Goal: Task Accomplishment & Management: Use online tool/utility

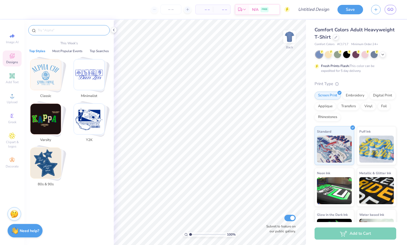
click at [65, 30] on input "text" at bounding box center [71, 30] width 69 height 5
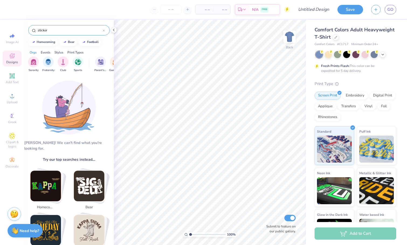
type input "sticker"
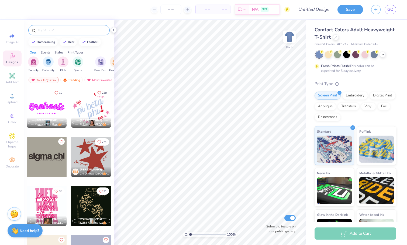
click at [78, 31] on input "text" at bounding box center [71, 30] width 69 height 5
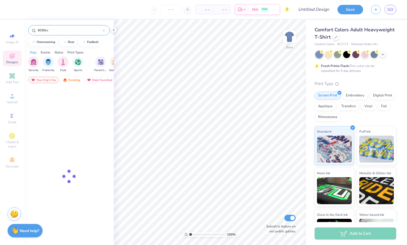
type input "6030cc"
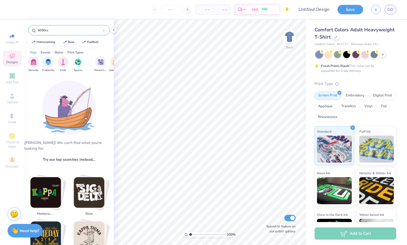
drag, startPoint x: 64, startPoint y: 32, endPoint x: 12, endPoint y: 29, distance: 52.2
click at [12, 29] on div "– – Per Item – – Total Est. Delivery N/A FREE Design Title Save GO Image AI Des…" at bounding box center [203, 122] width 407 height 245
click at [14, 27] on div "Image AI Designs Add Text Upload Greek Clipart & logos Decorate" at bounding box center [12, 132] width 24 height 225
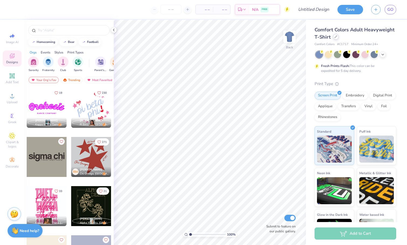
click at [337, 39] on div "Comfort Colors Adult Heavyweight T-Shirt" at bounding box center [356, 33] width 82 height 15
click at [337, 38] on div at bounding box center [336, 37] width 6 height 6
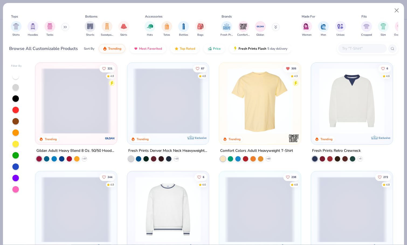
click at [360, 49] on input "text" at bounding box center [363, 48] width 42 height 6
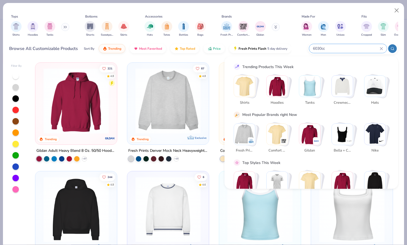
type input "6030cc"
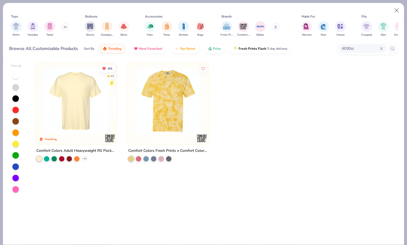
click at [61, 98] on img at bounding box center [76, 101] width 71 height 66
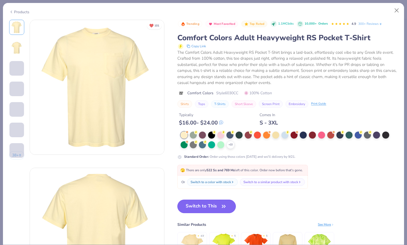
click at [200, 206] on button "Switch to This" at bounding box center [206, 205] width 59 height 13
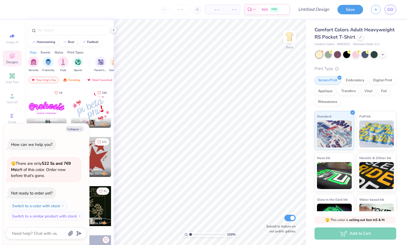
click at [380, 57] on div at bounding box center [356, 54] width 81 height 7
click at [383, 56] on div at bounding box center [383, 54] width 6 height 6
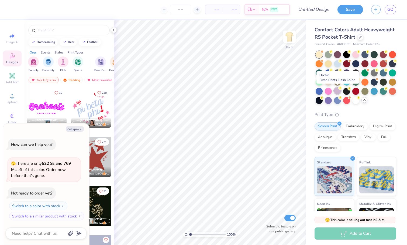
click at [337, 93] on div at bounding box center [337, 90] width 7 height 7
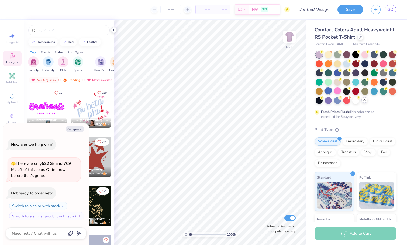
click at [329, 93] on div at bounding box center [328, 90] width 7 height 7
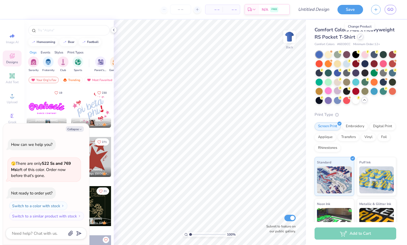
click at [361, 36] on icon at bounding box center [360, 36] width 3 height 3
type textarea "x"
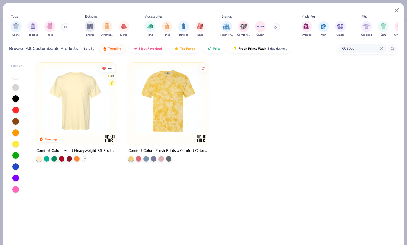
click at [357, 44] on div "6030cc" at bounding box center [363, 48] width 49 height 9
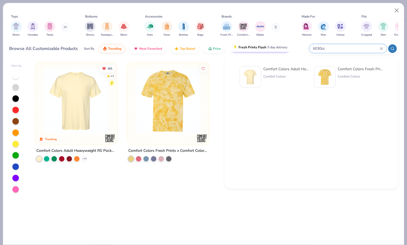
drag, startPoint x: 345, startPoint y: 44, endPoint x: 279, endPoint y: 44, distance: 65.8
click at [279, 44] on div "Browse All Customizable Products Sort By Trending Most Favorited Top Rated Pric…" at bounding box center [203, 48] width 389 height 15
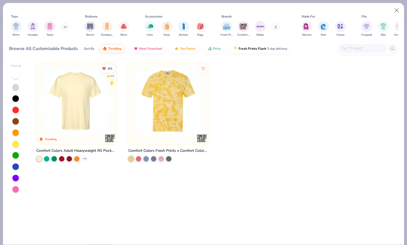
click at [378, 50] on input "text" at bounding box center [363, 48] width 42 height 6
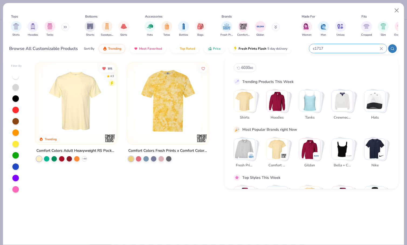
type input "c1717"
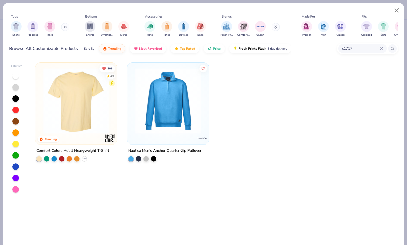
click at [69, 105] on img at bounding box center [76, 101] width 71 height 66
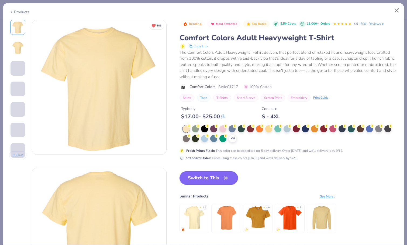
click at [212, 177] on button "Switch to This" at bounding box center [209, 177] width 59 height 13
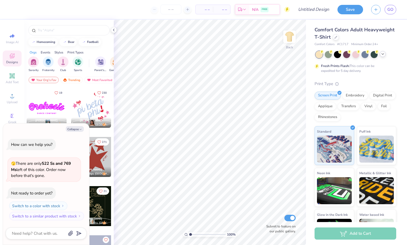
click at [386, 56] on div at bounding box center [356, 54] width 81 height 7
click at [385, 56] on icon at bounding box center [383, 54] width 4 height 4
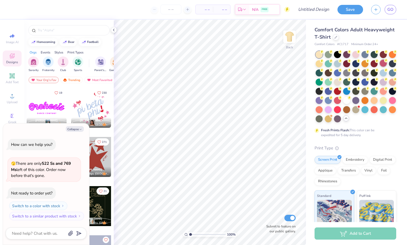
click at [385, 64] on div at bounding box center [383, 63] width 7 height 7
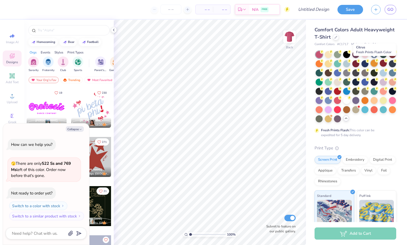
click at [377, 64] on div at bounding box center [374, 63] width 7 height 7
click at [373, 101] on div at bounding box center [374, 99] width 7 height 7
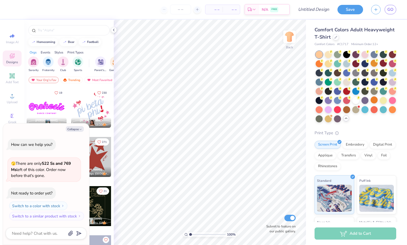
click at [388, 102] on div at bounding box center [356, 86] width 81 height 71
click at [384, 101] on div at bounding box center [383, 99] width 7 height 7
click at [330, 110] on div at bounding box center [328, 108] width 7 height 7
click at [335, 110] on div at bounding box center [337, 108] width 7 height 7
click at [320, 108] on div at bounding box center [319, 108] width 7 height 7
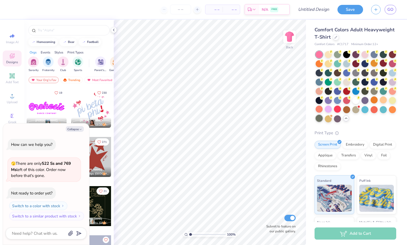
click at [319, 118] on div at bounding box center [319, 118] width 7 height 7
click at [333, 121] on div at bounding box center [356, 86] width 81 height 71
click at [330, 121] on div at bounding box center [328, 118] width 7 height 7
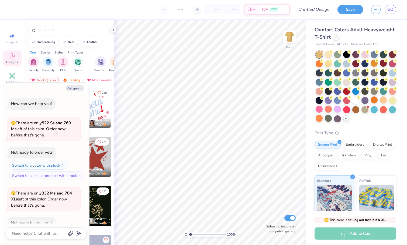
scroll to position [29, 0]
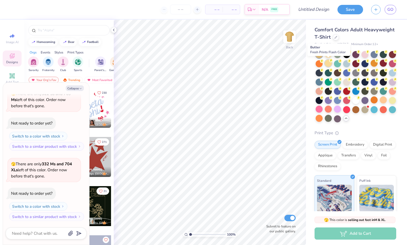
click at [329, 63] on div at bounding box center [328, 63] width 7 height 7
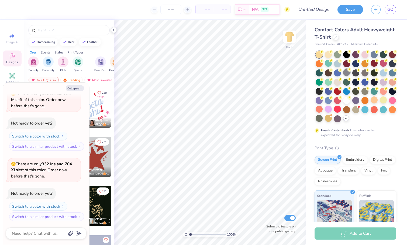
click at [349, 74] on div at bounding box center [346, 72] width 7 height 7
click at [337, 81] on div at bounding box center [337, 81] width 7 height 7
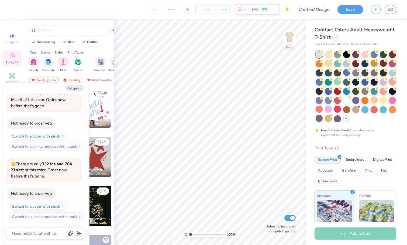
click at [389, 80] on div at bounding box center [392, 81] width 7 height 7
click at [383, 80] on div at bounding box center [383, 81] width 7 height 7
click at [384, 78] on icon at bounding box center [386, 79] width 4 height 4
click at [377, 72] on div at bounding box center [374, 72] width 7 height 7
click at [393, 64] on div at bounding box center [392, 63] width 7 height 7
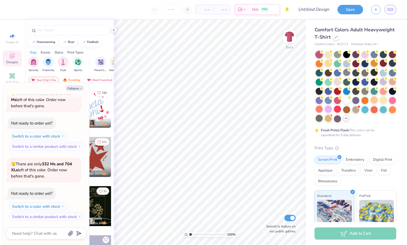
click at [342, 91] on div at bounding box center [356, 86] width 81 height 71
click at [339, 83] on div at bounding box center [337, 81] width 7 height 7
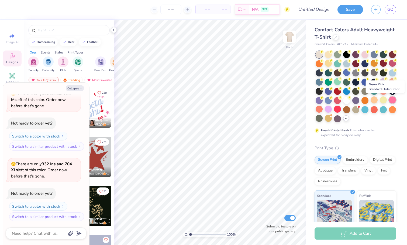
click at [395, 100] on div at bounding box center [392, 99] width 7 height 7
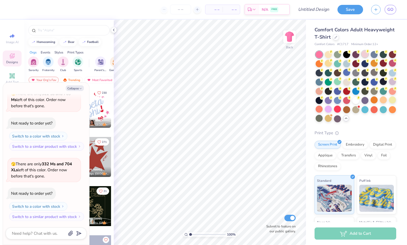
click at [362, 55] on div at bounding box center [365, 53] width 7 height 7
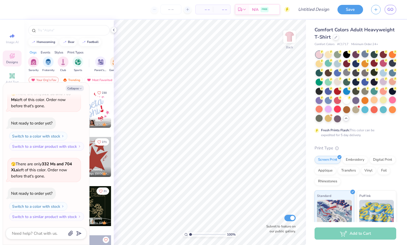
click at [321, 55] on div at bounding box center [319, 54] width 7 height 7
click at [334, 81] on div at bounding box center [337, 81] width 7 height 7
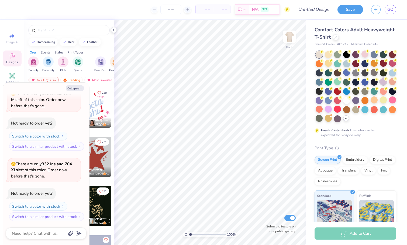
click at [385, 83] on div at bounding box center [383, 81] width 7 height 7
click at [391, 83] on div at bounding box center [392, 81] width 7 height 7
click at [321, 91] on div at bounding box center [319, 90] width 7 height 7
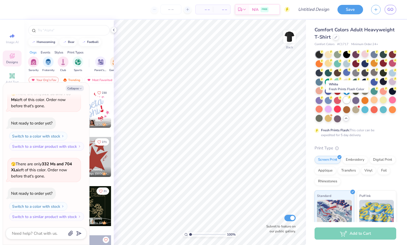
click at [347, 102] on div at bounding box center [346, 99] width 7 height 7
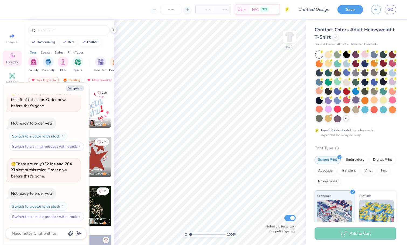
click at [358, 102] on div at bounding box center [356, 99] width 7 height 7
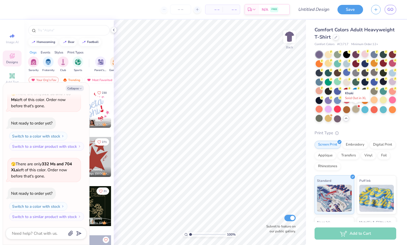
click at [358, 111] on div at bounding box center [356, 108] width 7 height 7
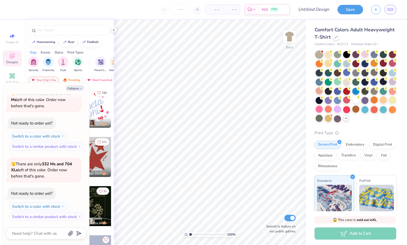
scroll to position [99, 0]
click at [366, 111] on div at bounding box center [365, 108] width 7 height 7
click at [374, 111] on div at bounding box center [374, 108] width 7 height 7
click at [374, 54] on div at bounding box center [374, 53] width 7 height 7
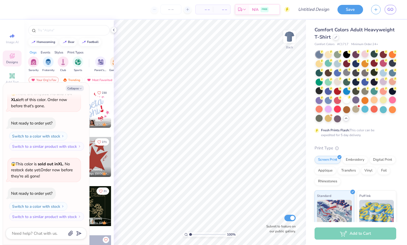
click at [378, 54] on div at bounding box center [356, 86] width 81 height 71
click at [380, 54] on div at bounding box center [383, 53] width 7 height 7
click at [394, 57] on div at bounding box center [392, 54] width 7 height 7
click at [394, 59] on circle at bounding box center [396, 61] width 4 height 4
click at [327, 82] on div at bounding box center [328, 81] width 7 height 7
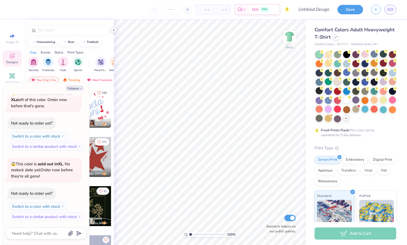
click at [337, 83] on div at bounding box center [337, 81] width 7 height 7
click at [343, 83] on div at bounding box center [346, 81] width 7 height 7
click at [357, 83] on div at bounding box center [356, 81] width 7 height 7
click at [363, 83] on div at bounding box center [365, 81] width 7 height 7
click at [376, 84] on div at bounding box center [374, 81] width 7 height 7
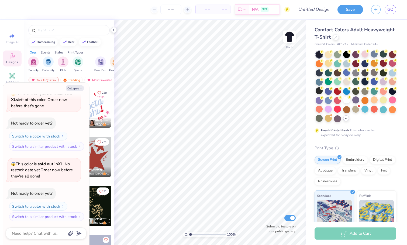
click at [367, 84] on div at bounding box center [365, 81] width 7 height 7
click at [371, 84] on div at bounding box center [374, 81] width 7 height 7
click at [371, 83] on div at bounding box center [374, 81] width 7 height 7
click at [325, 109] on div at bounding box center [328, 108] width 7 height 7
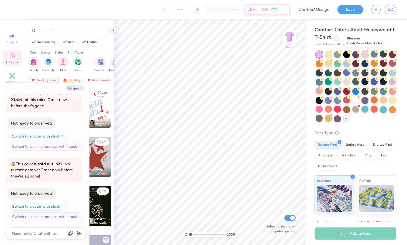
click at [366, 57] on div at bounding box center [365, 53] width 7 height 7
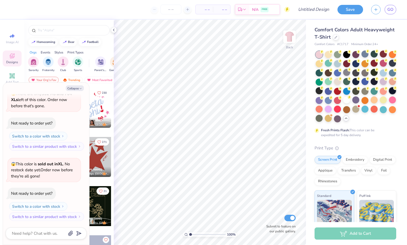
click at [392, 93] on div at bounding box center [392, 90] width 7 height 7
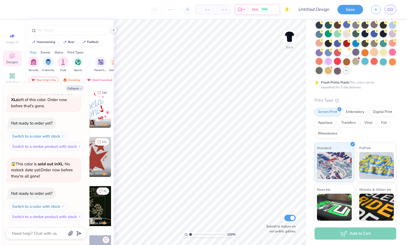
scroll to position [0, 0]
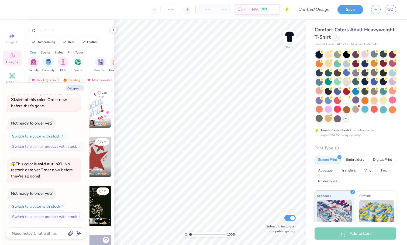
click at [351, 80] on icon at bounding box center [350, 79] width 4 height 4
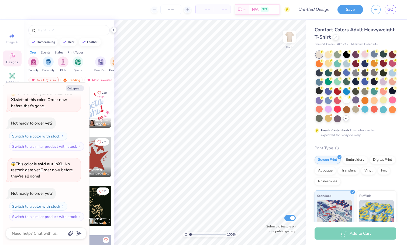
click at [17, 57] on div "Designs" at bounding box center [12, 58] width 19 height 16
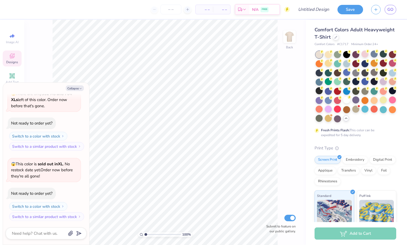
click at [16, 57] on div "Designs" at bounding box center [12, 58] width 19 height 16
type textarea "x"
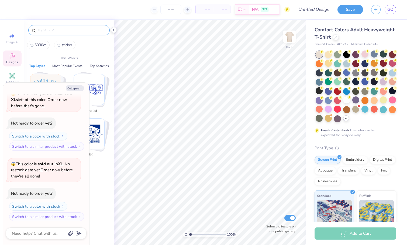
click at [55, 32] on input "text" at bounding box center [71, 30] width 69 height 5
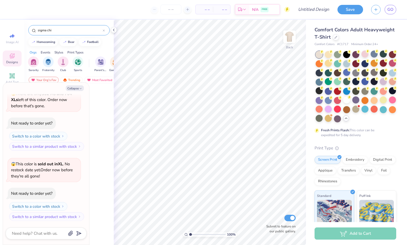
type input "sigma chi"
click at [55, 30] on input "sigma chi" at bounding box center [70, 30] width 66 height 5
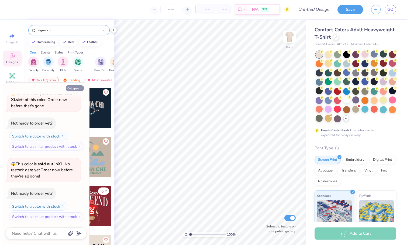
click at [76, 90] on button "Collapse" at bounding box center [75, 88] width 18 height 6
type textarea "x"
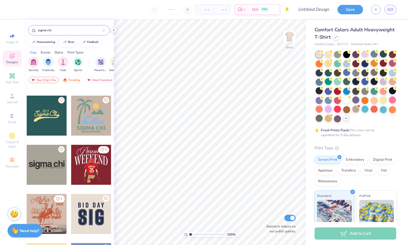
scroll to position [41, 0]
click at [57, 174] on div at bounding box center [47, 165] width 40 height 40
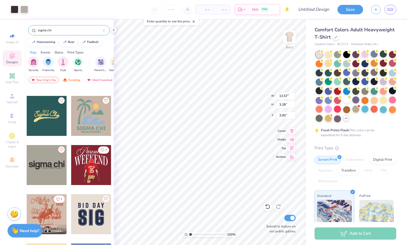
type input "12.24"
type input "2.96"
type input "4.47"
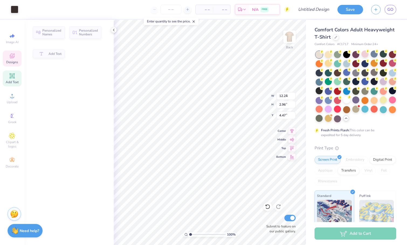
type input "3.69"
type input "2.24"
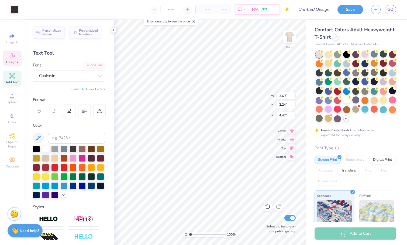
type input "7.84"
type input "2.96"
type input "4.32"
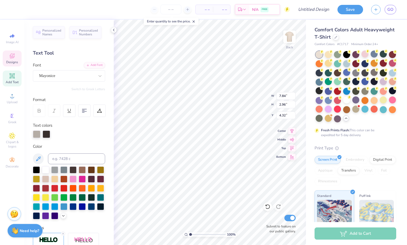
type input "8.00"
type input "0.94"
type input "6.34"
type input "3.69"
type input "2.24"
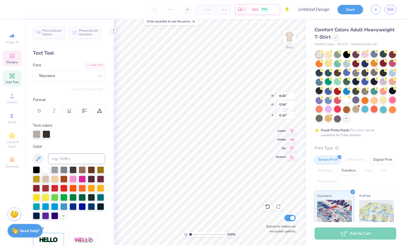
type input "4.47"
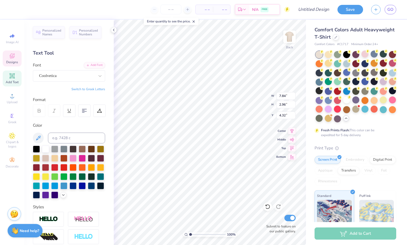
scroll to position [0, 2]
type textarea "women in business"
click at [60, 103] on div "– – Per Item – – Total Est. Delivery N/A FREE Design Title Save GO Image AI Des…" at bounding box center [203, 122] width 407 height 245
click at [74, 72] on div at bounding box center [67, 75] width 56 height 7
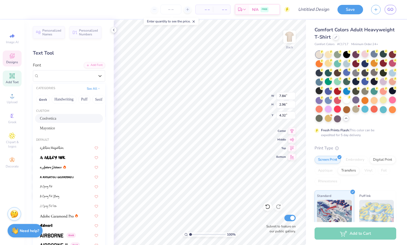
click at [78, 62] on div "Personalized Names Personalized Numbers Text Tool Add Font Font option Coolveti…" at bounding box center [69, 132] width 90 height 225
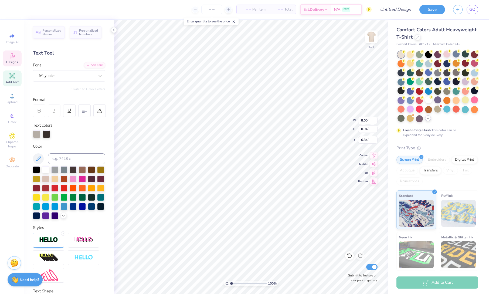
type input "7.48"
type textarea "e"
type textarea "s"
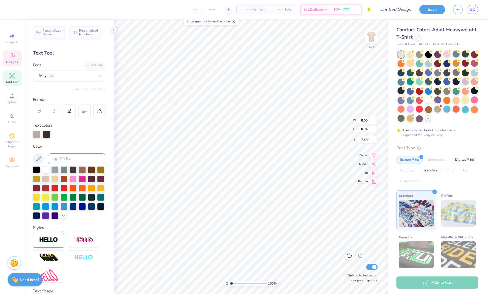
type textarea "[GEOGRAPHIC_DATA]"
type input "6.15"
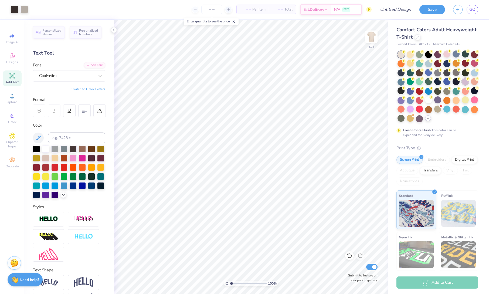
click at [407, 83] on div at bounding box center [465, 81] width 7 height 7
click at [407, 99] on div at bounding box center [474, 99] width 7 height 7
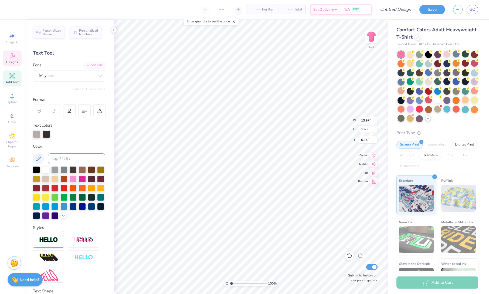
scroll to position [0, 1]
type input "9.87"
click at [53, 73] on div "Mayonice" at bounding box center [67, 75] width 57 height 8
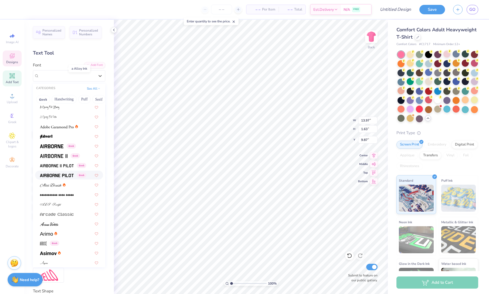
scroll to position [89, 0]
click at [65, 210] on div at bounding box center [69, 213] width 68 height 9
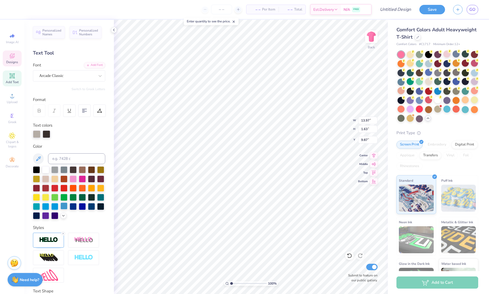
type input "14.17"
type input "0.71"
type input "10.32"
click at [54, 78] on div "Arcade Classic" at bounding box center [67, 75] width 57 height 8
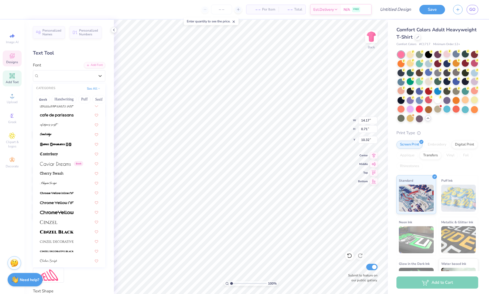
scroll to position [628, 0]
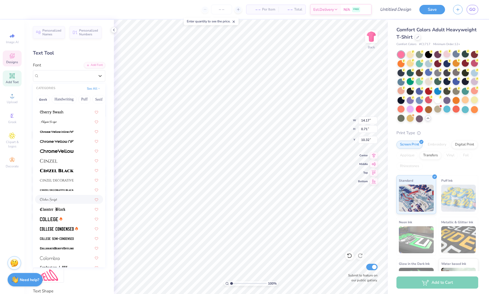
click at [59, 198] on div at bounding box center [69, 199] width 58 height 6
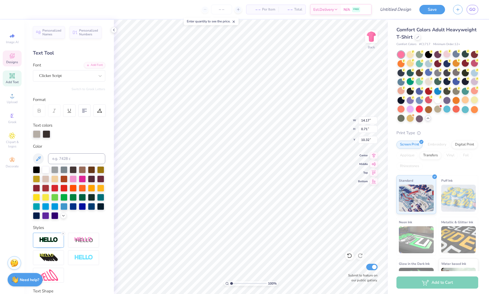
type input "6.73"
type input "0.96"
type input "10.20"
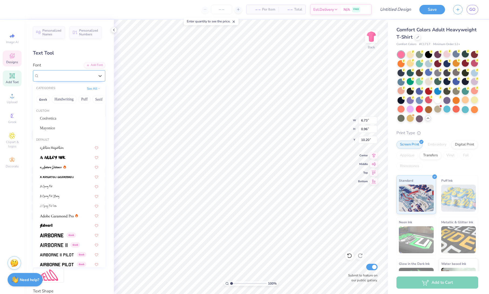
click at [59, 74] on div "Clicker Script" at bounding box center [67, 75] width 57 height 8
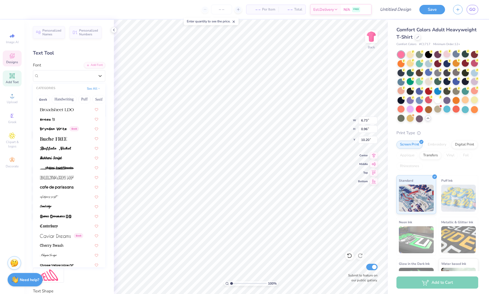
scroll to position [675, 0]
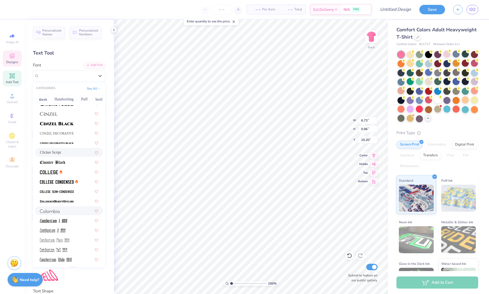
click at [65, 210] on div at bounding box center [69, 211] width 58 height 6
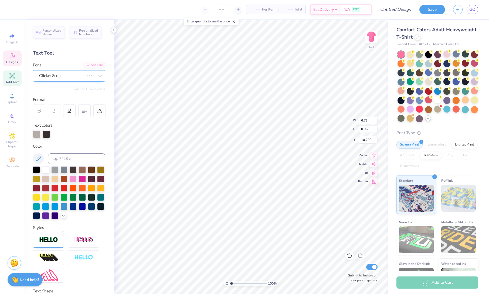
click at [76, 78] on div "Clicker Script" at bounding box center [62, 75] width 46 height 8
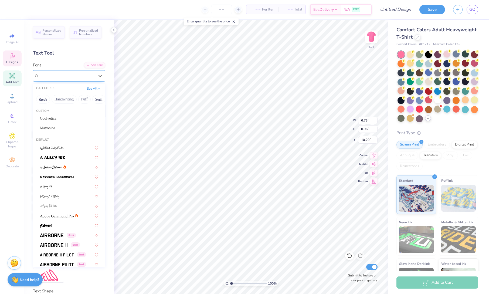
type input "6.43"
type input "0.76"
type input "10.30"
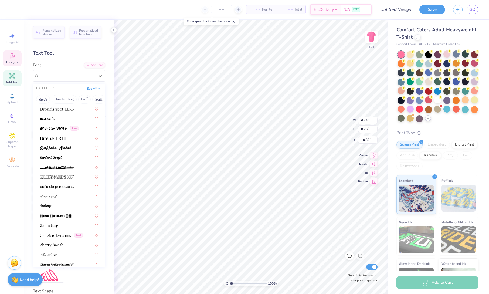
scroll to position [567, 0]
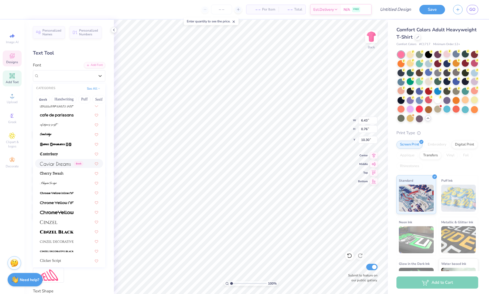
click at [66, 164] on img at bounding box center [55, 164] width 31 height 4
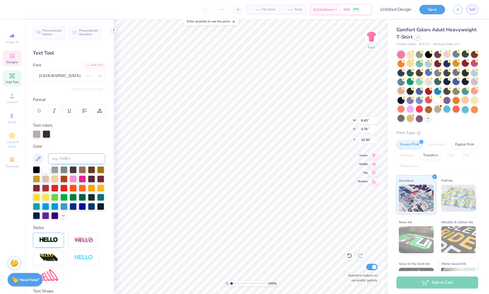
type input "6.74"
type input "9.67"
type input "0.98"
type input "6.63"
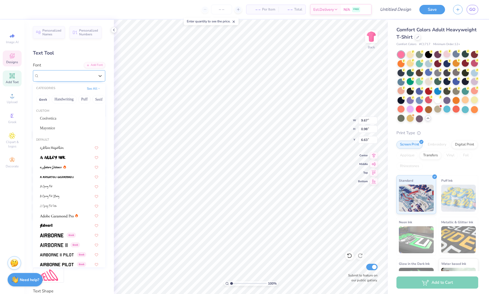
click at [74, 79] on div at bounding box center [67, 75] width 56 height 7
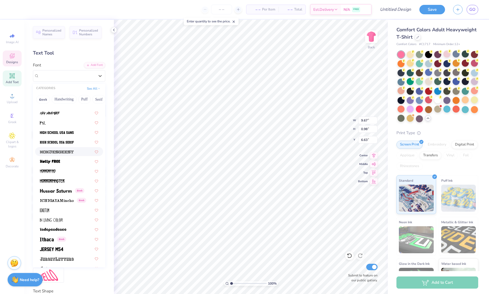
scroll to position [1378, 0]
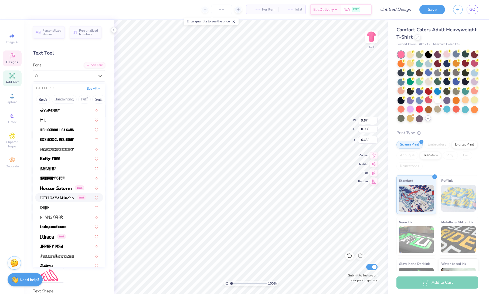
click at [72, 197] on img at bounding box center [57, 198] width 34 height 4
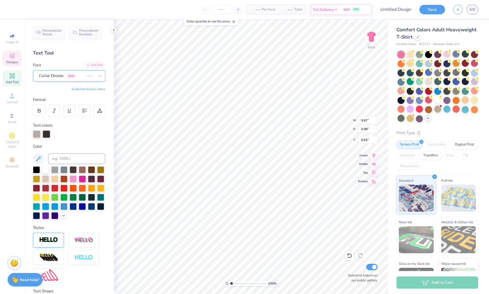
click at [92, 75] on div at bounding box center [89, 75] width 10 height 5
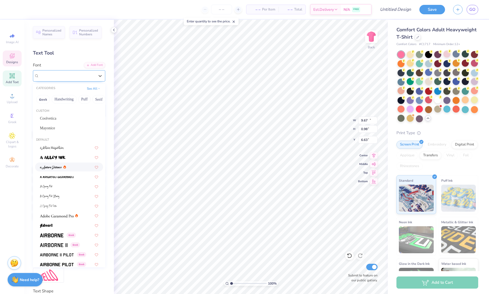
type input "10.12"
type input "0.81"
type input "6.72"
type input "9.67"
type input "0.98"
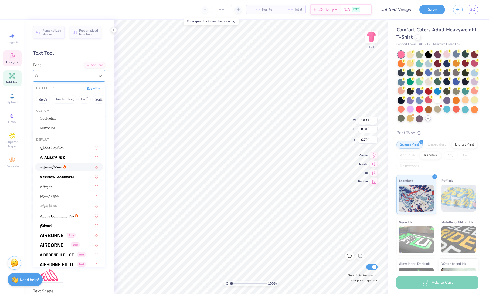
type input "6.63"
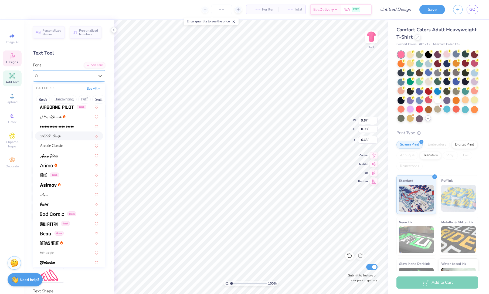
scroll to position [180, 0]
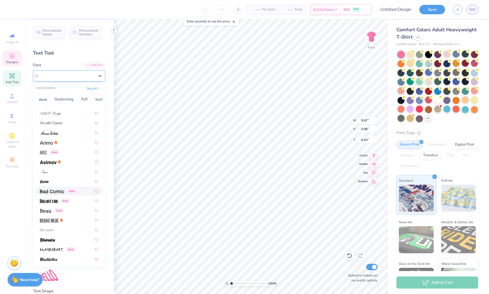
click at [63, 188] on span at bounding box center [52, 191] width 24 height 6
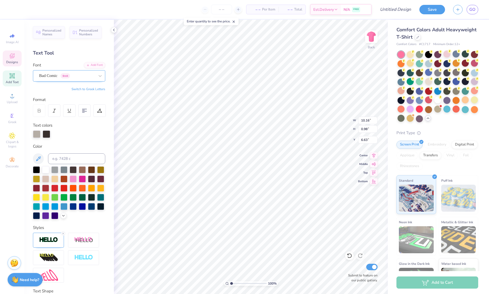
click at [84, 73] on div "Bad Comic Greek" at bounding box center [67, 75] width 57 height 8
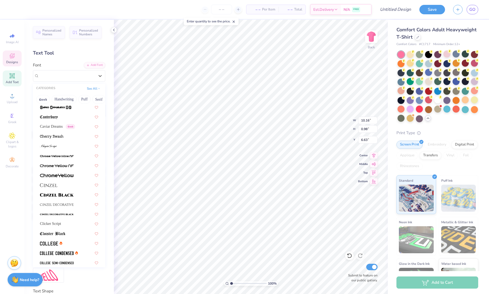
scroll to position [853, 0]
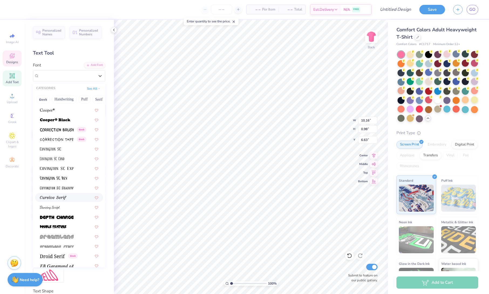
click at [75, 198] on div at bounding box center [69, 197] width 58 height 6
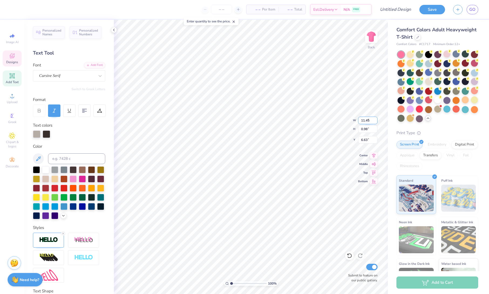
type input "9.97"
type input "0.85"
type input "6.64"
click at [407, 84] on div at bounding box center [428, 81] width 7 height 7
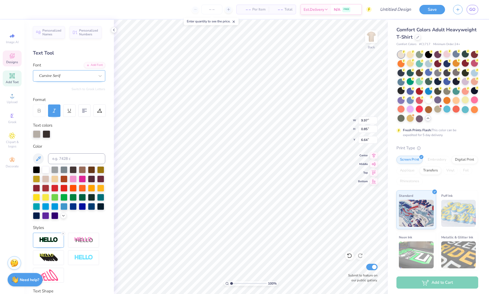
click at [90, 70] on div "Cursive Serif" at bounding box center [69, 75] width 72 height 11
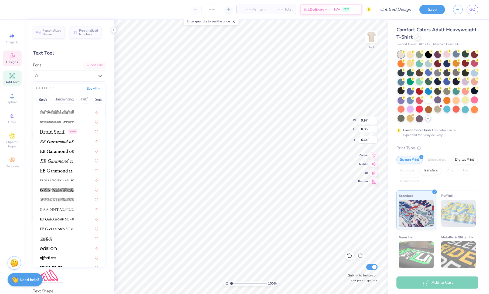
scroll to position [1225, 0]
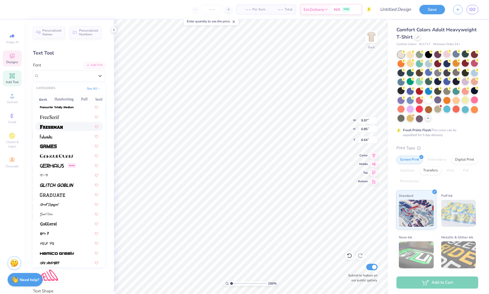
click at [82, 124] on div at bounding box center [69, 127] width 58 height 6
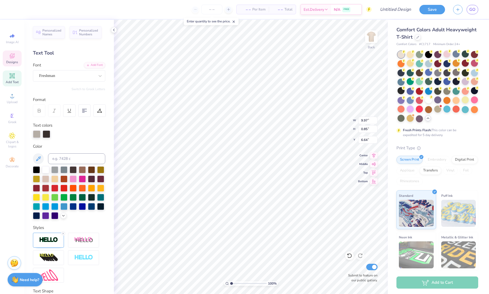
type input "10.88"
type input "0.60"
type input "6.76"
click at [66, 70] on div "Font Freshman" at bounding box center [69, 71] width 72 height 19
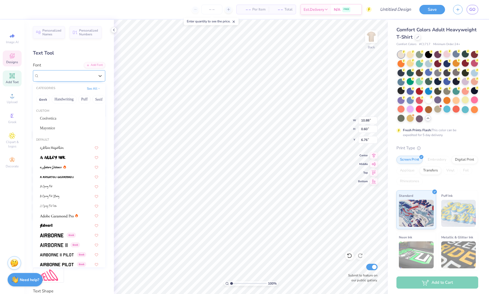
click at [66, 76] on div "Freshman" at bounding box center [67, 75] width 57 height 8
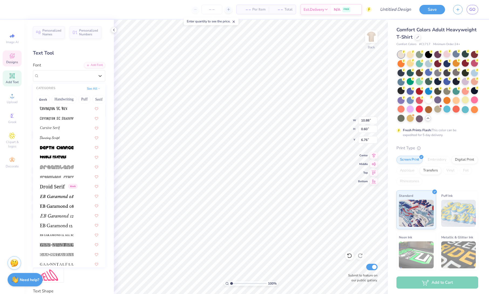
scroll to position [1380, 0]
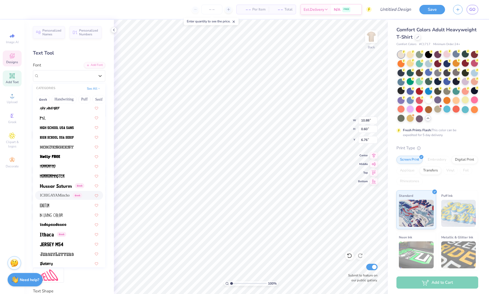
click at [70, 193] on div "ICHIGAYAMincho Greek" at bounding box center [61, 195] width 42 height 6
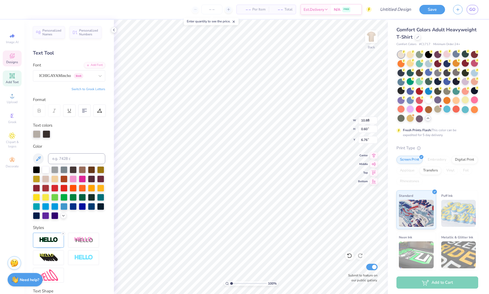
type input "8.81"
type input "0.70"
type input "6.71"
click at [67, 71] on div "ICHIGAYAMincho Greek" at bounding box center [67, 75] width 57 height 8
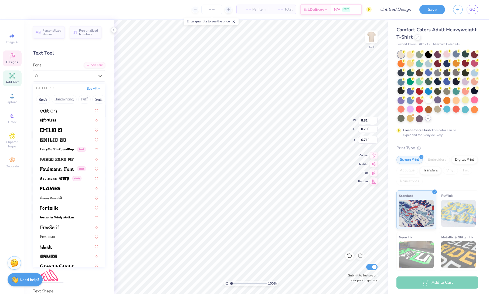
scroll to position [1187, 0]
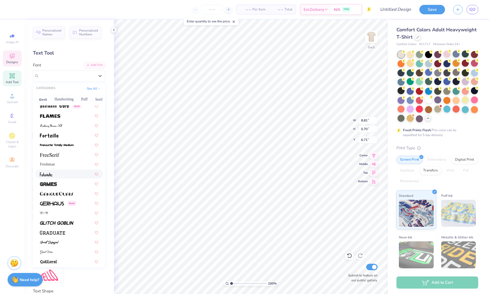
click at [65, 174] on div at bounding box center [69, 174] width 58 height 6
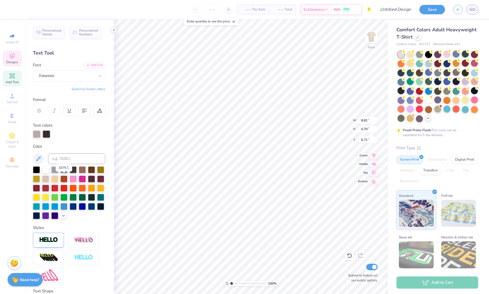
type input "7.43"
type input "1.11"
type input "6.51"
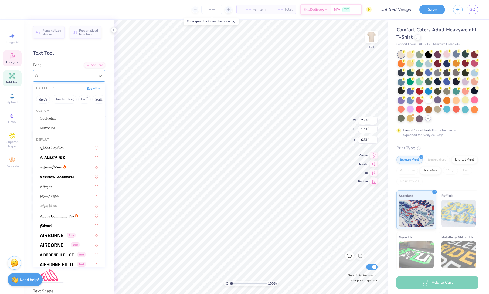
click at [80, 75] on div "Futuristic" at bounding box center [67, 75] width 57 height 8
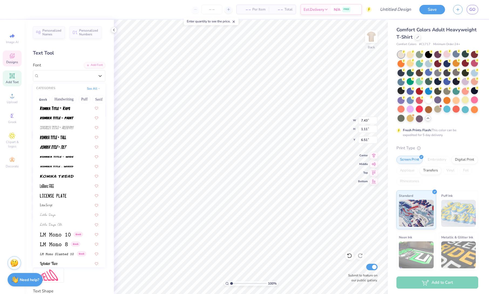
scroll to position [1988, 0]
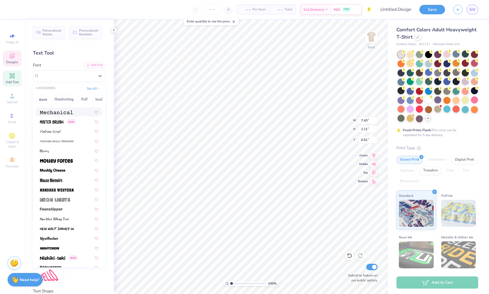
click at [60, 114] on span at bounding box center [56, 112] width 33 height 6
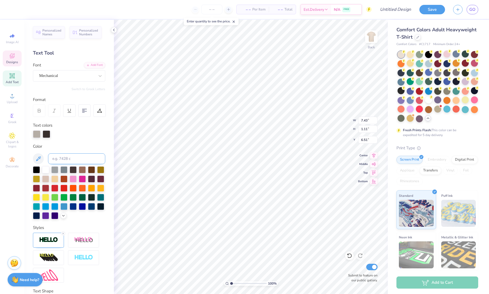
type input "11.43"
type input "0.77"
type input "6.68"
click at [62, 72] on div "Mechanical" at bounding box center [67, 75] width 57 height 8
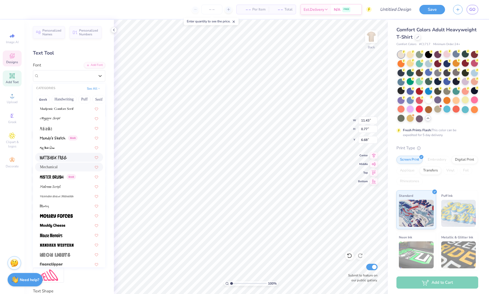
scroll to position [1934, 0]
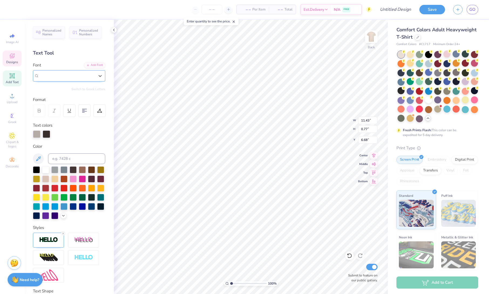
click at [57, 78] on span "Mechanical" at bounding box center [48, 76] width 19 height 6
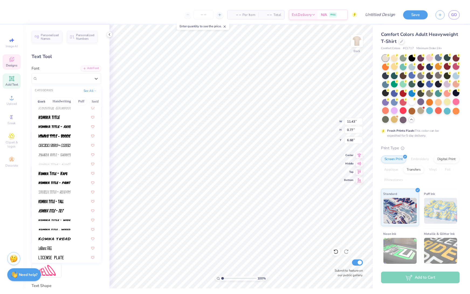
scroll to position [1889, 0]
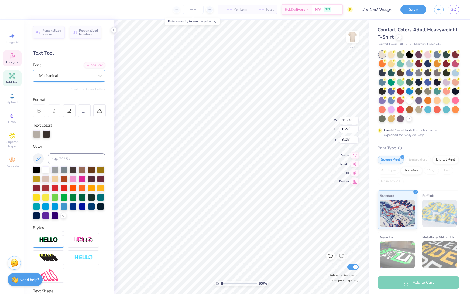
click at [66, 78] on div "Mechanical" at bounding box center [67, 75] width 57 height 8
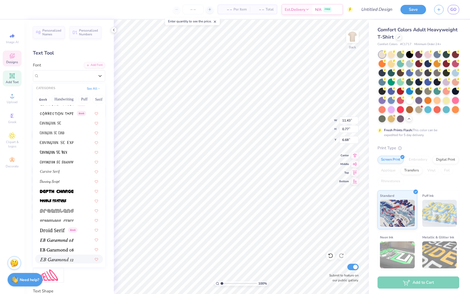
scroll to position [944, 0]
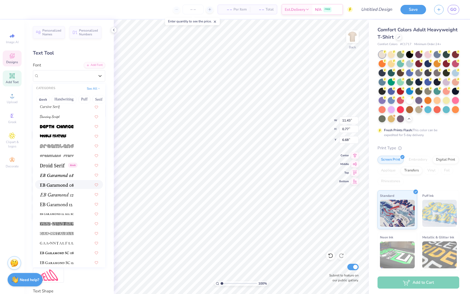
click at [75, 188] on div at bounding box center [69, 184] width 68 height 9
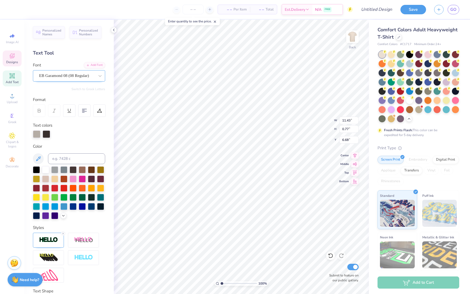
type input "7.52"
type input "0.84"
type input "6.64"
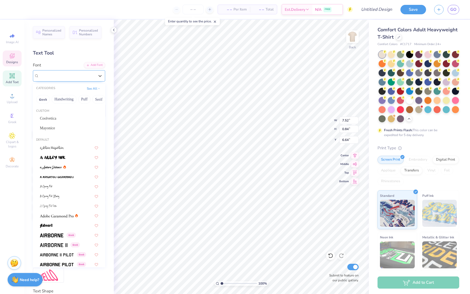
click at [62, 78] on div "EB Garamond 08 (08 Regular)" at bounding box center [67, 75] width 57 height 8
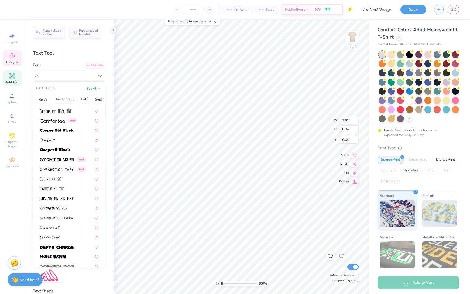
scroll to position [1012, 0]
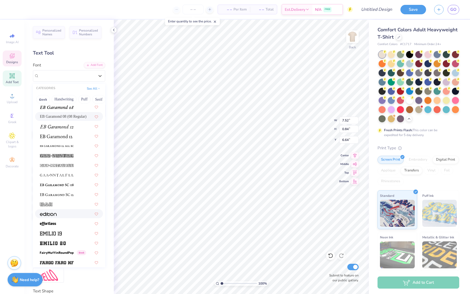
click at [69, 217] on div at bounding box center [69, 213] width 68 height 9
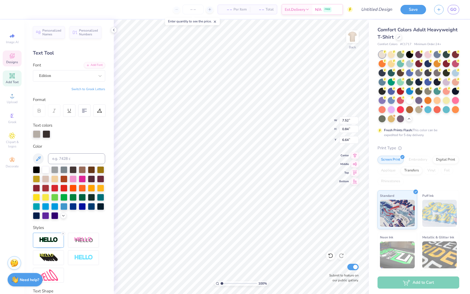
type input "12.30"
type input "1.04"
type input "6.54"
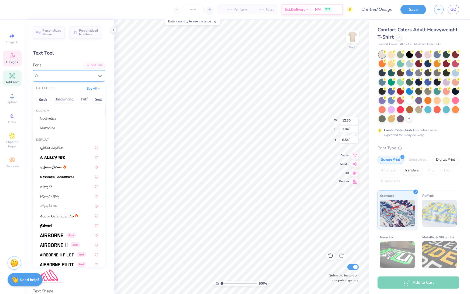
click at [69, 77] on div "Edition" at bounding box center [67, 75] width 57 height 8
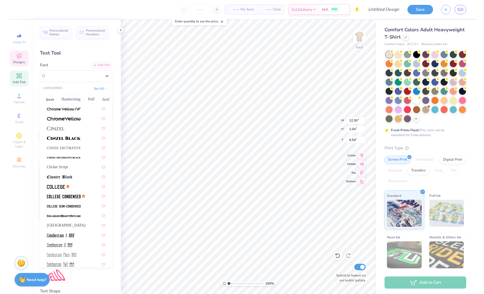
scroll to position [904, 0]
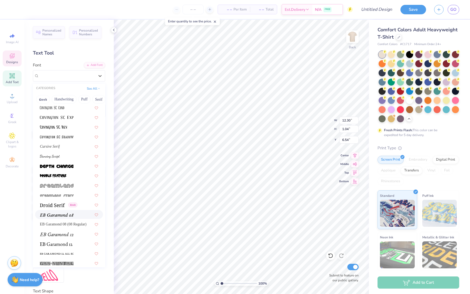
click at [61, 218] on div at bounding box center [69, 214] width 68 height 9
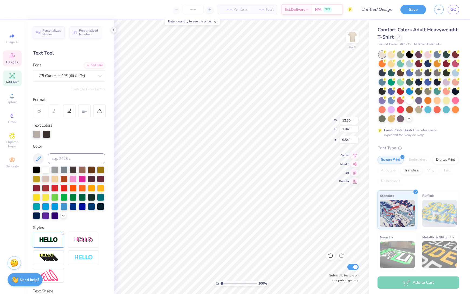
type input "7.18"
type input "0.85"
type input "6.64"
type input "6.63"
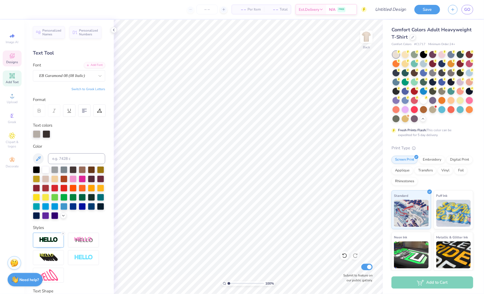
click at [8, 58] on div "Designs" at bounding box center [12, 58] width 19 height 16
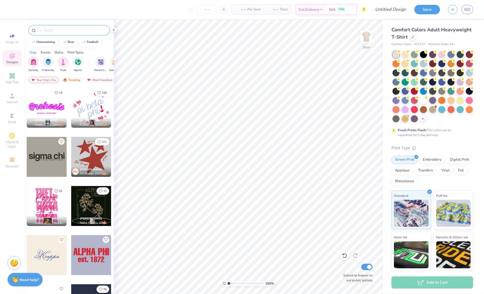
click at [48, 25] on div at bounding box center [68, 30] width 81 height 10
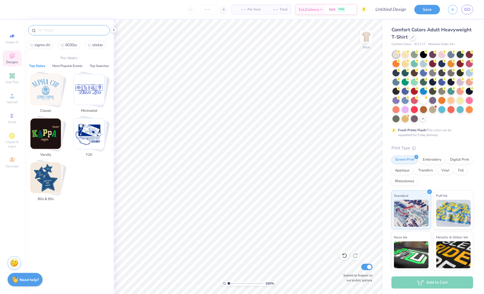
click at [54, 29] on input "text" at bounding box center [71, 30] width 69 height 5
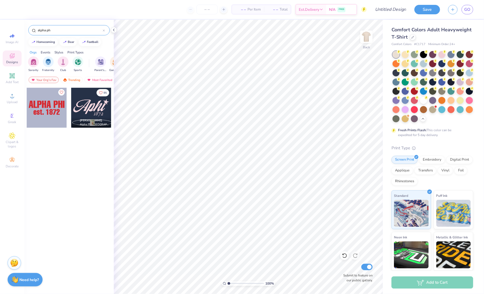
type input "alpha ph"
click at [39, 116] on div at bounding box center [47, 108] width 40 height 40
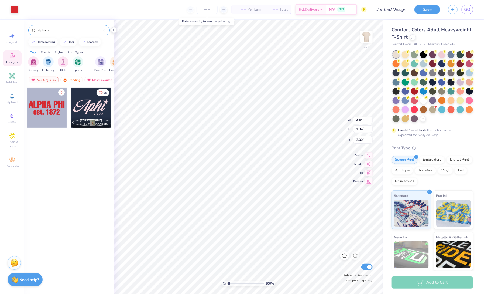
click at [407, 101] on div at bounding box center [433, 86] width 81 height 71
click at [407, 101] on div at bounding box center [469, 99] width 7 height 7
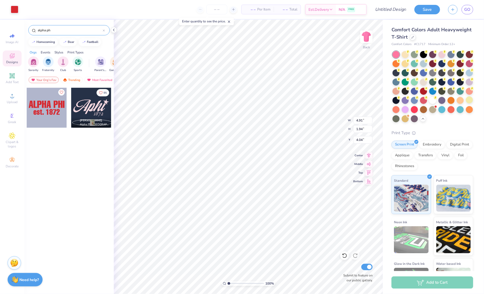
type input "4.11"
type input "9.31"
type input "3.67"
type input "4.19"
type input "7.36"
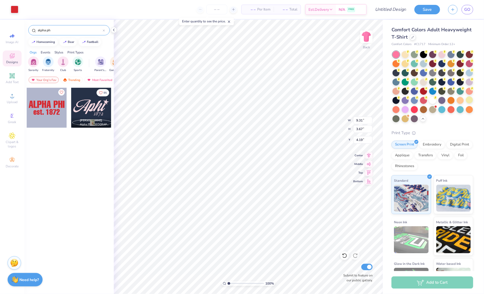
type input "2.90"
type input "4.23"
